Goal: Find specific page/section: Find specific page/section

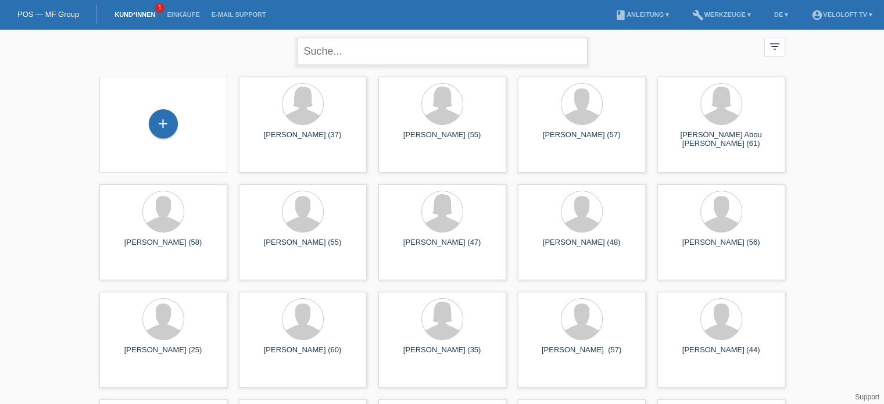
click at [345, 59] on input "text" at bounding box center [442, 51] width 291 height 27
click at [334, 52] on input "text" at bounding box center [442, 51] width 291 height 27
click at [368, 48] on input "text" at bounding box center [442, 51] width 291 height 27
paste input "[PERSON_NAME]"
type input "[PERSON_NAME]"
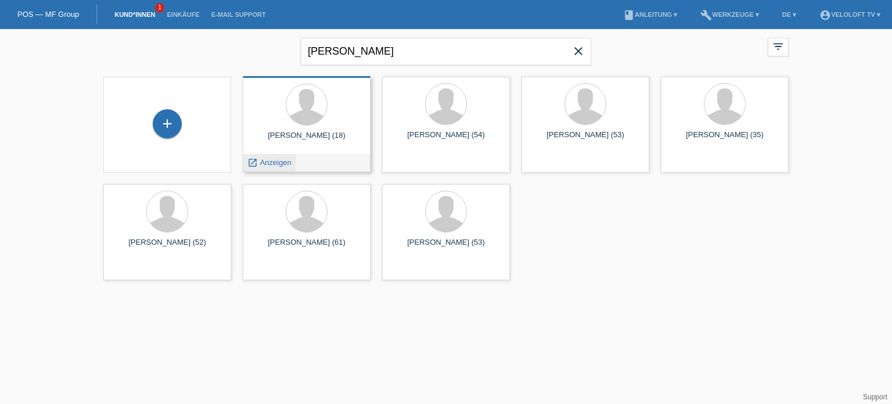
click at [274, 163] on span "Anzeigen" at bounding box center [275, 162] width 31 height 9
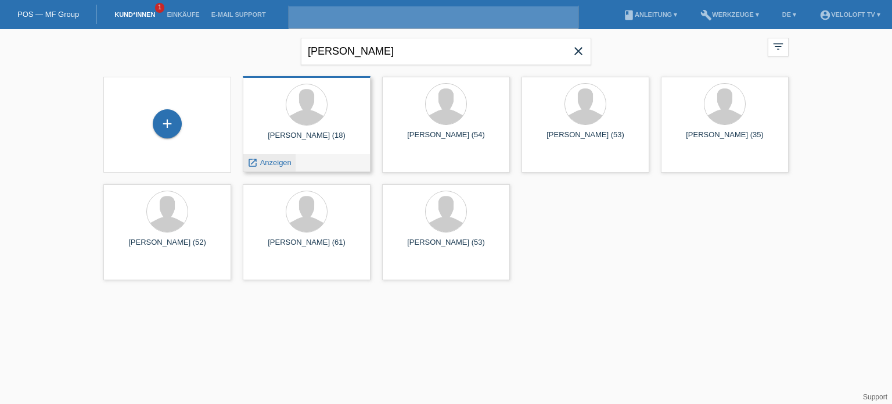
click at [274, 163] on div "David Petrevski (18) launch Anzeigen" at bounding box center [307, 124] width 128 height 96
